Goal: Task Accomplishment & Management: Use online tool/utility

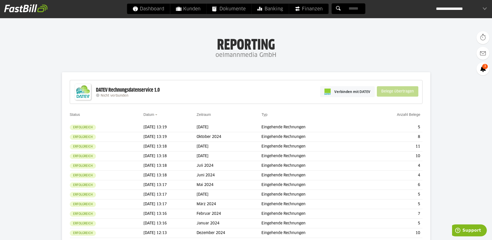
click at [353, 91] on span "Verbinden mit DATEV" at bounding box center [353, 91] width 36 height 5
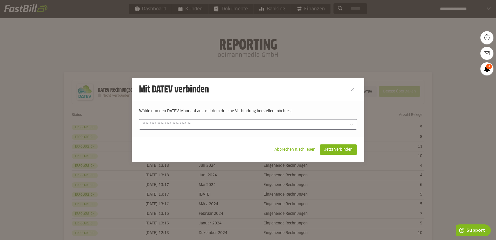
click at [350, 126] on icon at bounding box center [352, 124] width 4 height 4
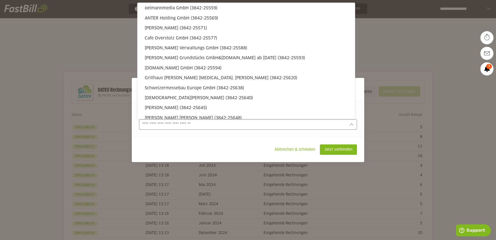
scroll to position [1491, 0]
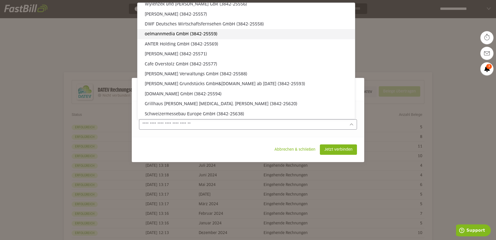
click at [191, 36] on slot "oelmannmedia GmbH (3842-25559)" at bounding box center [248, 34] width 206 height 6
type input "**********"
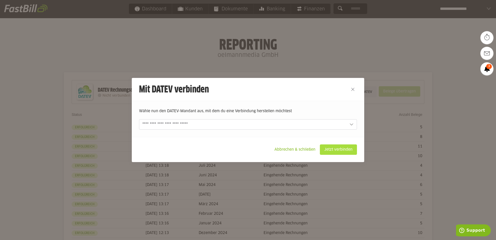
click at [325, 148] on slot "Jetzt verbinden" at bounding box center [338, 150] width 37 height 10
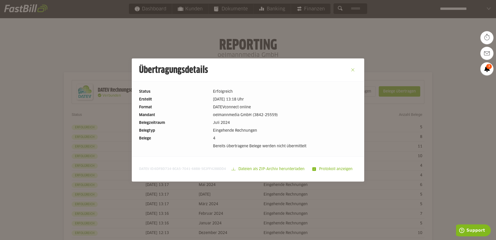
click at [349, 72] on button "Close" at bounding box center [353, 70] width 8 height 8
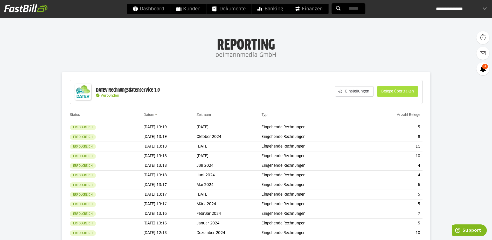
click at [409, 92] on slot "Belege übertragen" at bounding box center [397, 91] width 41 height 10
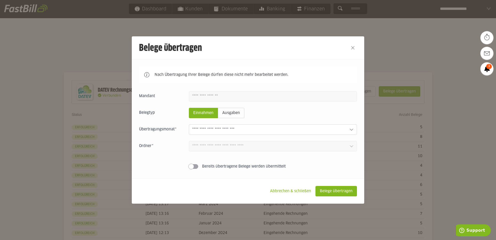
click at [352, 130] on icon at bounding box center [352, 129] width 4 height 4
click at [331, 167] on label "Bereits übertragene Belege werden übermittelt" at bounding box center [273, 166] width 168 height 5
click at [350, 48] on button "Close" at bounding box center [353, 48] width 8 height 8
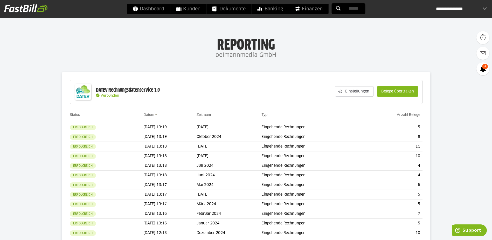
click at [485, 9] on div "**********" at bounding box center [461, 9] width 51 height 10
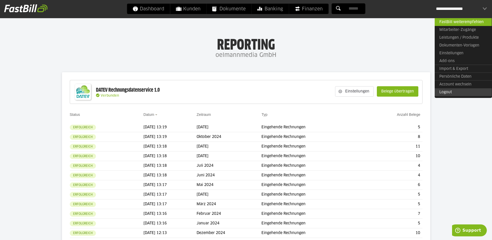
click at [446, 91] on link "Logout" at bounding box center [463, 92] width 57 height 8
